Goal: Find specific page/section: Find specific page/section

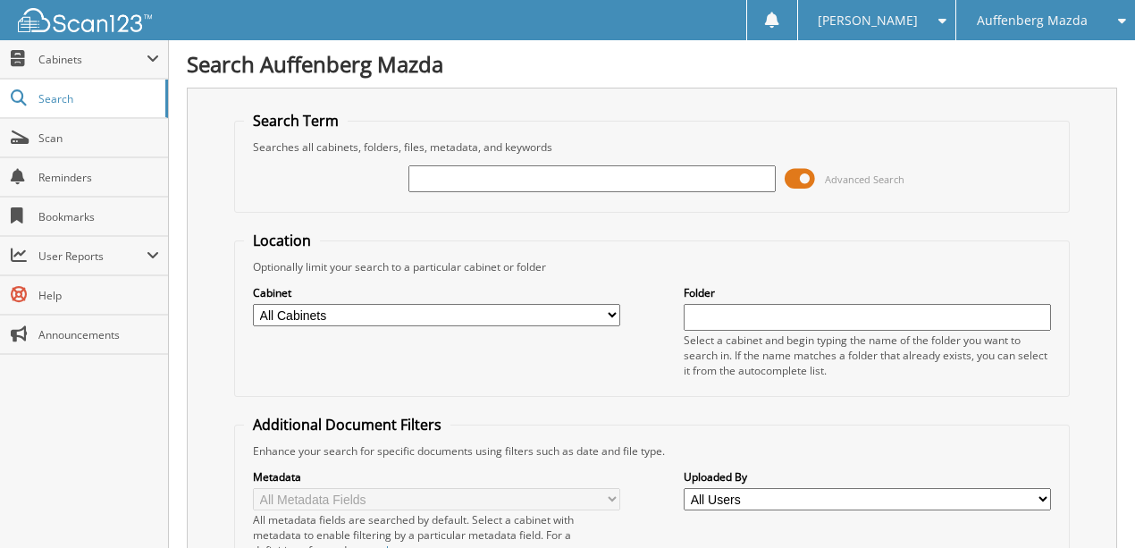
click at [463, 186] on input "text" at bounding box center [591, 178] width 367 height 27
type input "LJ143586"
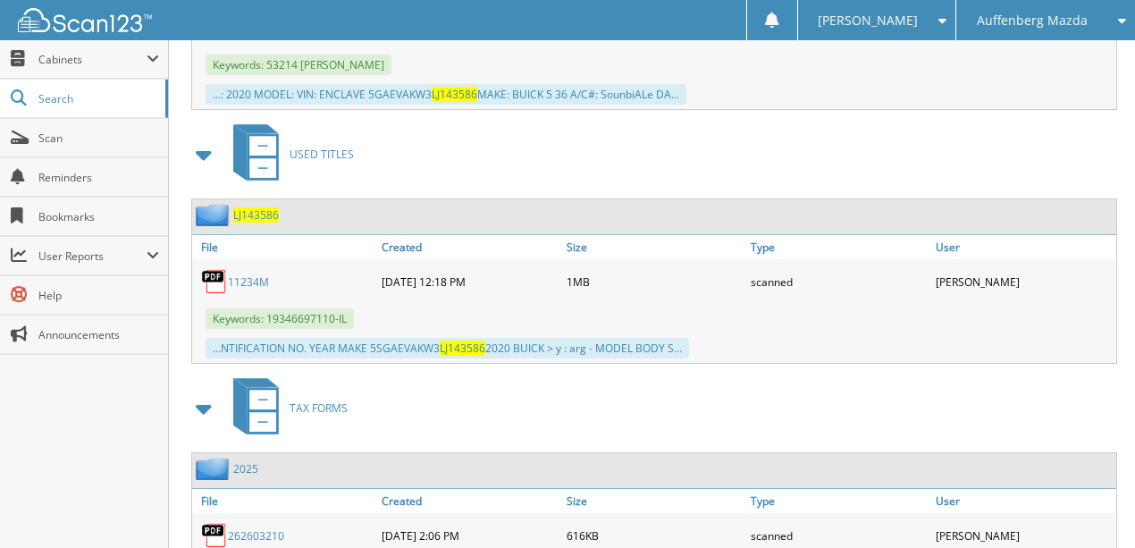
scroll to position [1548, 0]
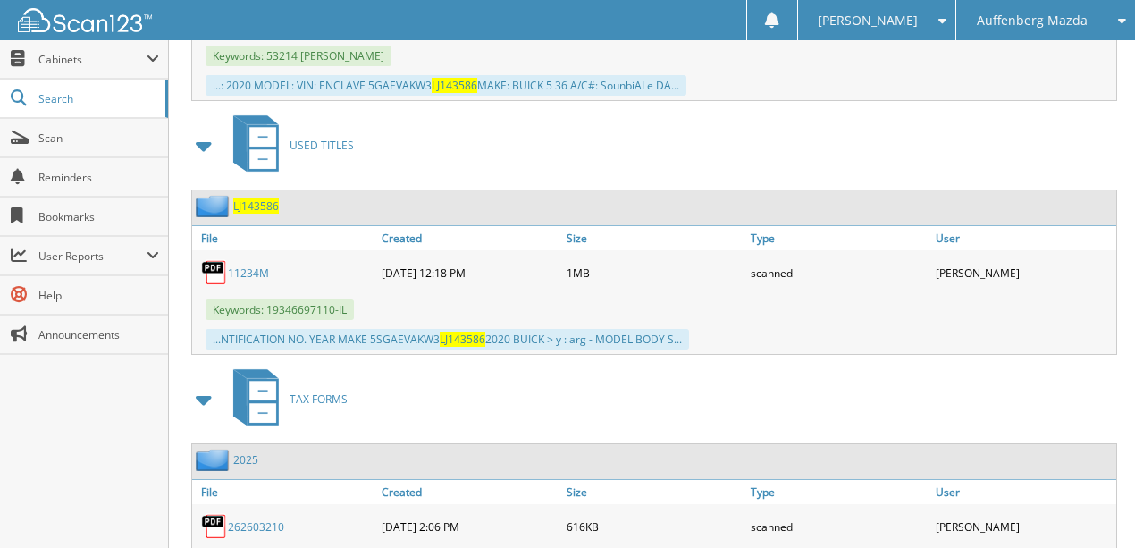
click at [235, 265] on link "11234M" at bounding box center [248, 272] width 41 height 15
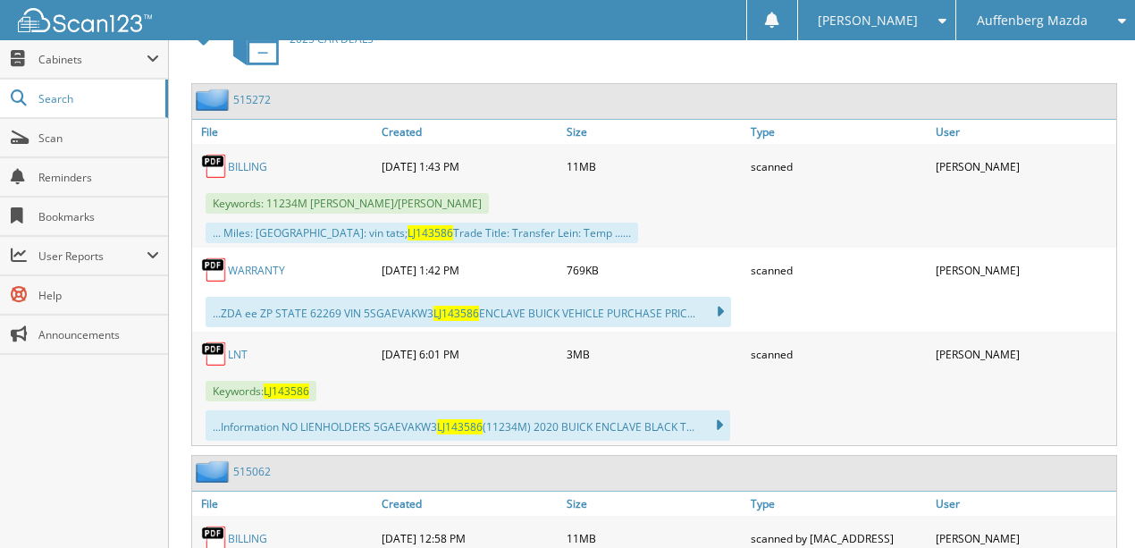
scroll to position [893, 0]
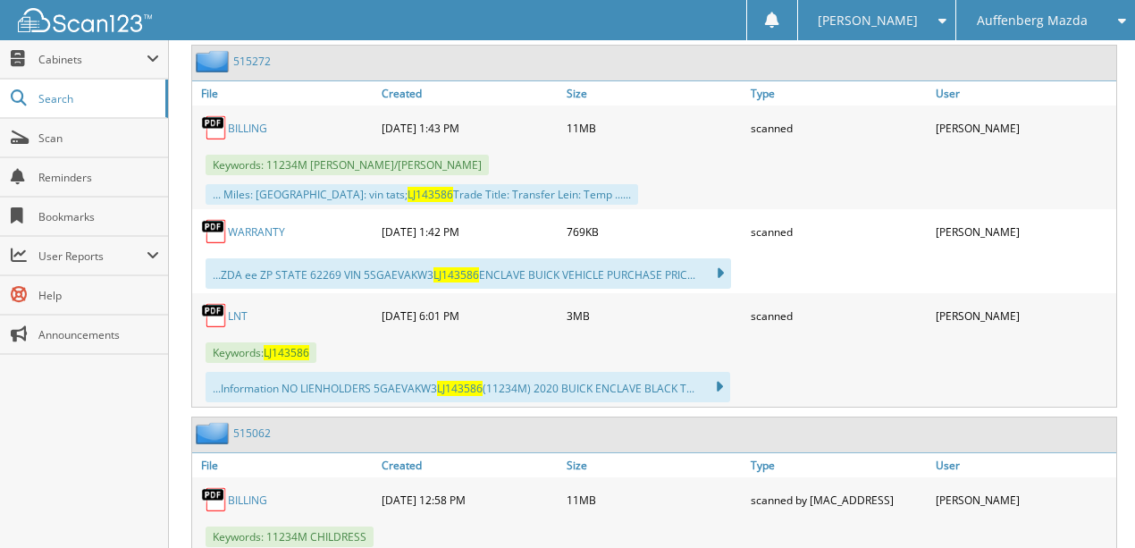
click at [236, 308] on link "LNT" at bounding box center [238, 315] width 20 height 15
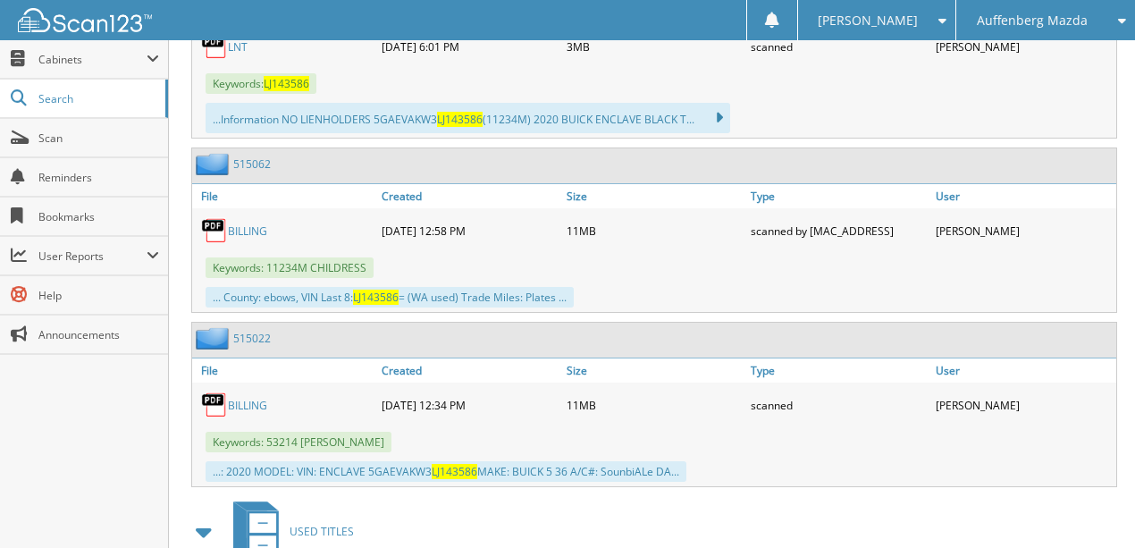
scroll to position [1160, 0]
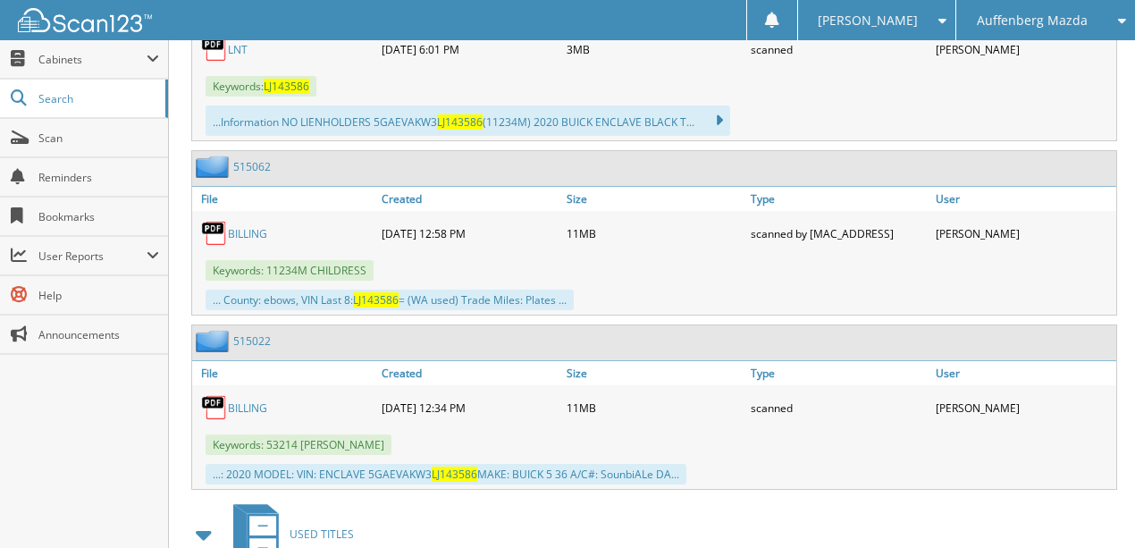
click at [243, 226] on link "BILLING" at bounding box center [247, 233] width 39 height 15
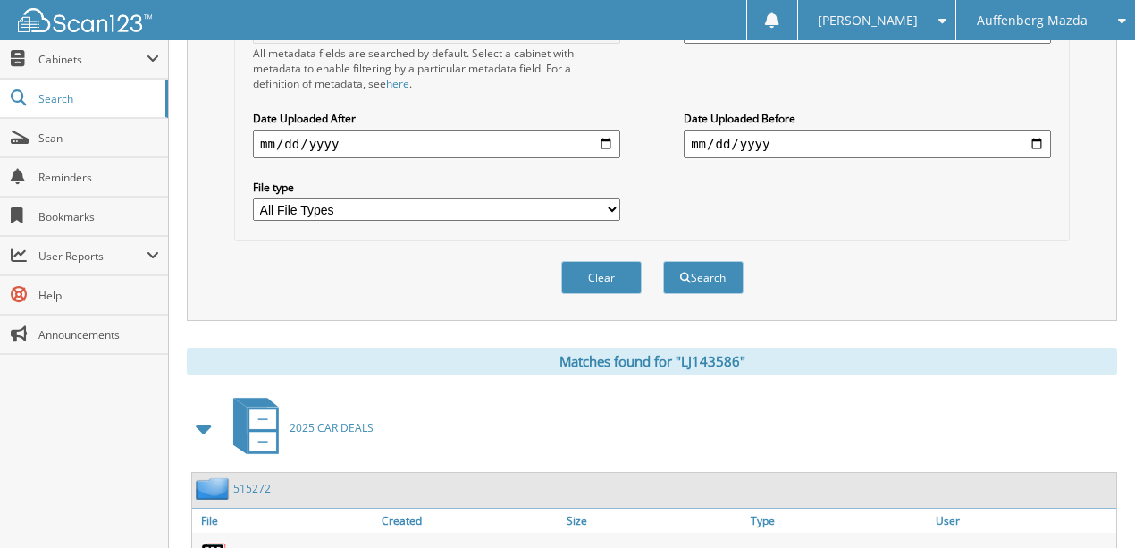
scroll to position [445, 0]
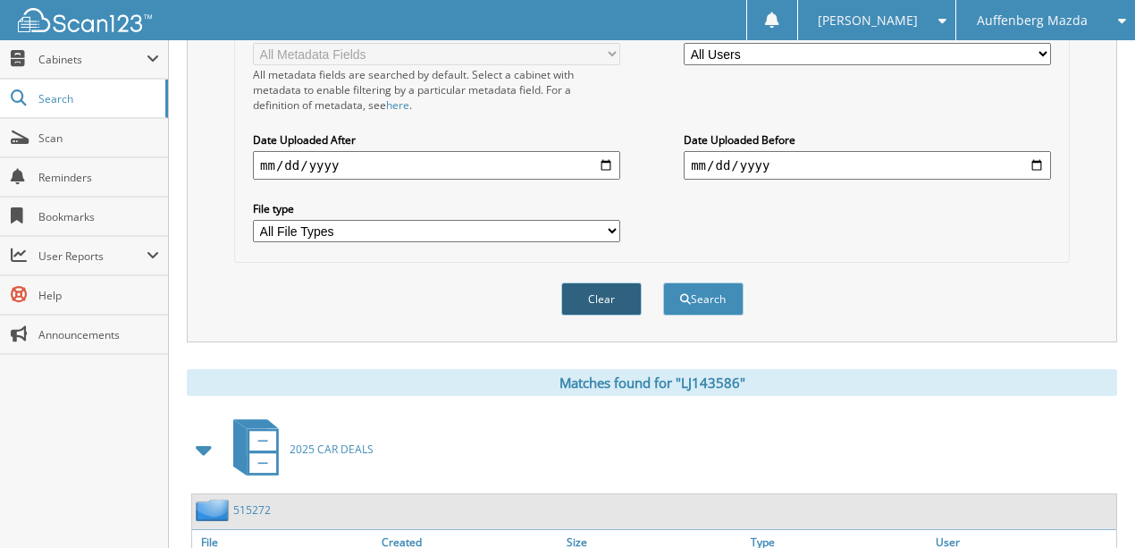
drag, startPoint x: 595, startPoint y: 281, endPoint x: 325, endPoint y: 300, distance: 270.4
click at [588, 282] on button "Clear" at bounding box center [601, 298] width 80 height 33
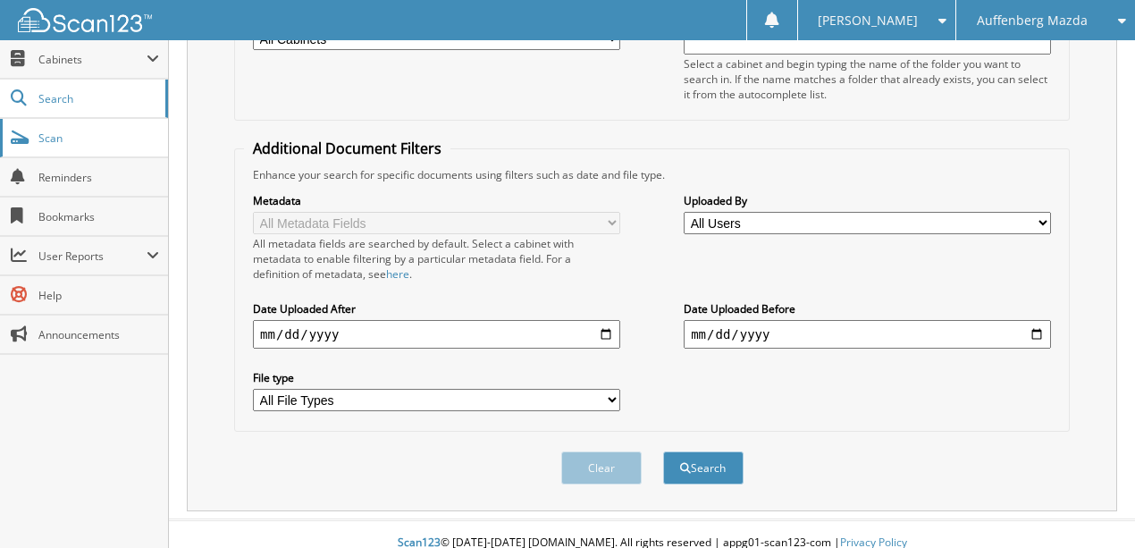
click at [89, 147] on link "Scan" at bounding box center [84, 138] width 168 height 38
